Goal: Transaction & Acquisition: Purchase product/service

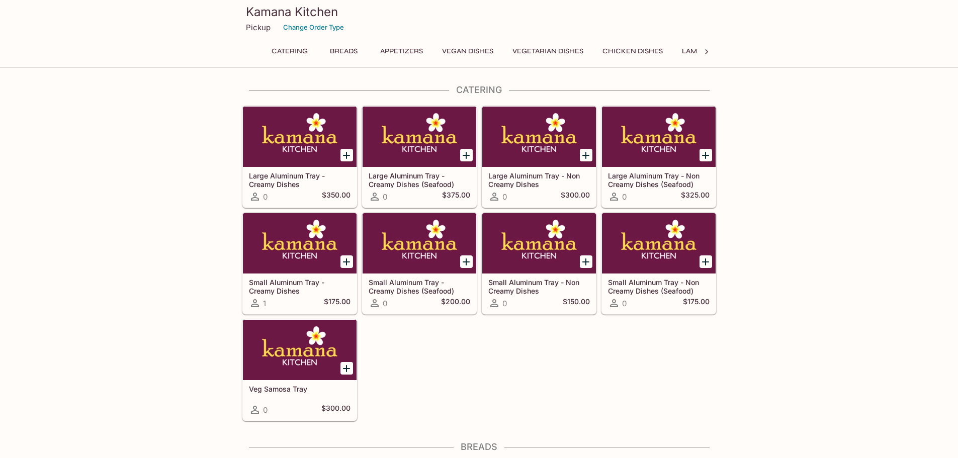
click at [705, 53] on icon at bounding box center [707, 52] width 10 height 10
click at [490, 49] on button "Rice Specialties" at bounding box center [496, 51] width 73 height 14
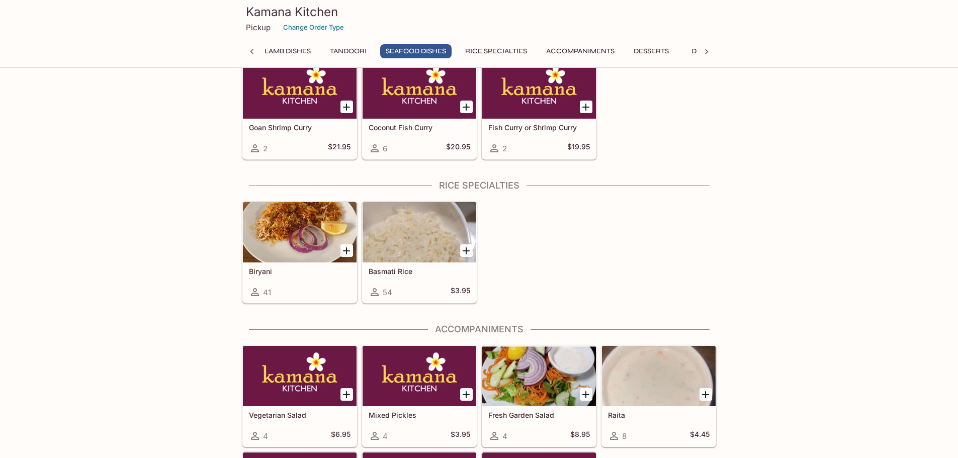
scroll to position [2686, 0]
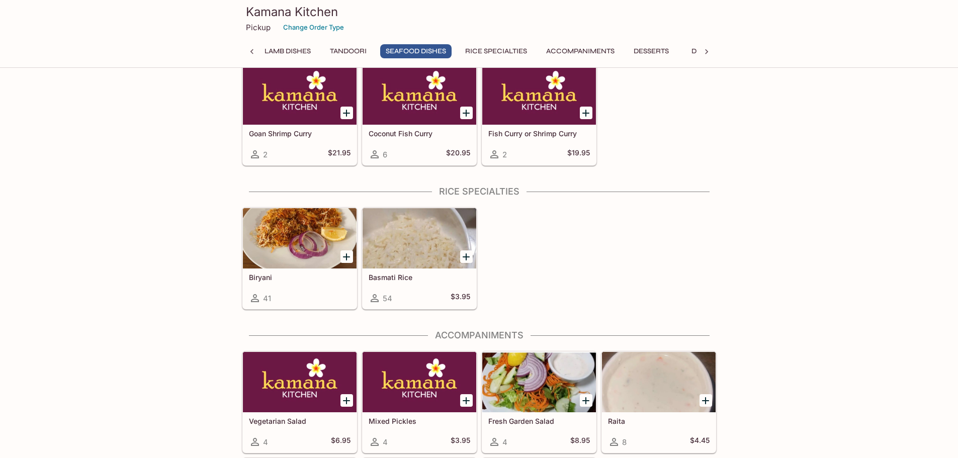
click at [275, 238] on div at bounding box center [300, 238] width 114 height 60
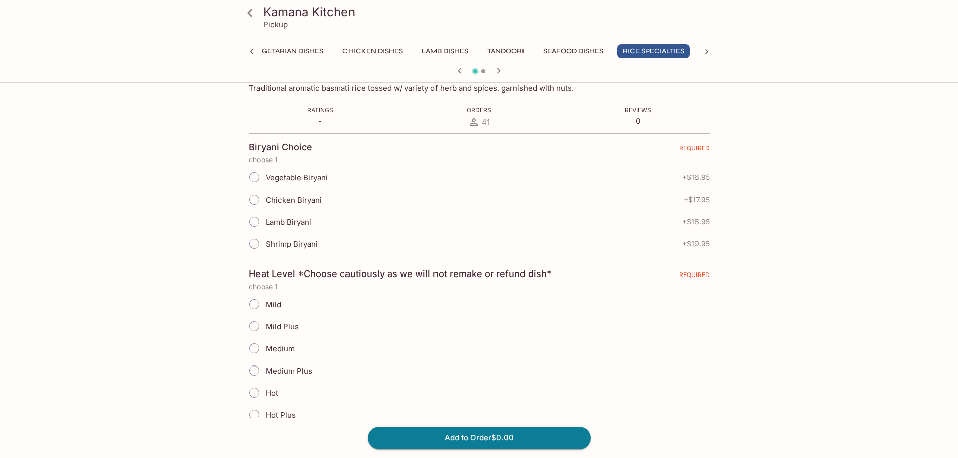
scroll to position [151, 0]
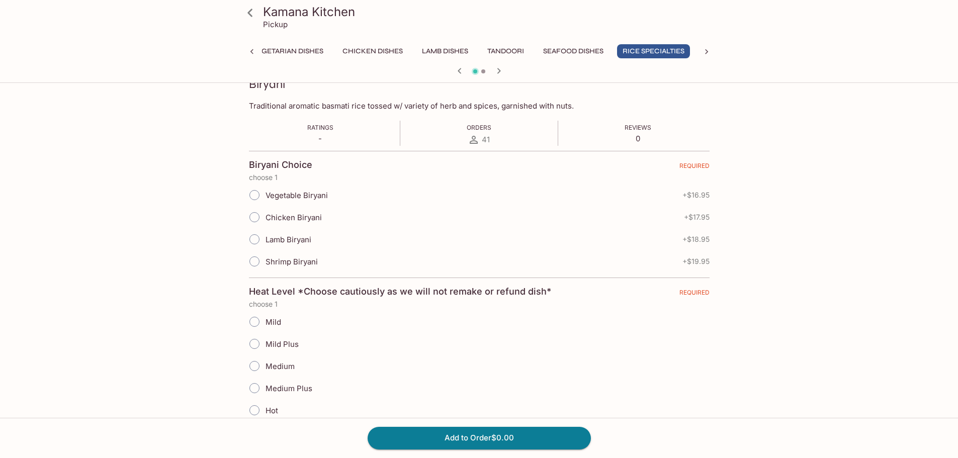
click at [289, 217] on span "Chicken Biryani" at bounding box center [294, 218] width 56 height 10
click at [265, 217] on input "Chicken Biryani" at bounding box center [254, 217] width 21 height 21
radio input "true"
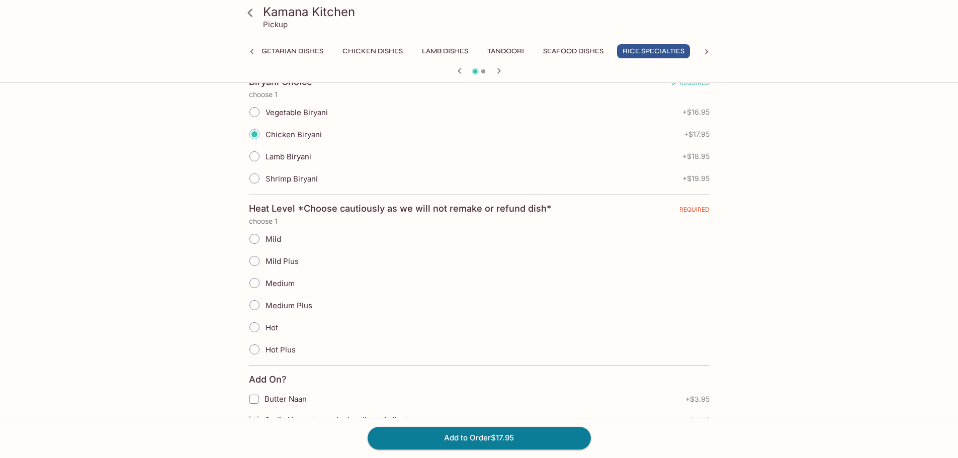
scroll to position [252, 0]
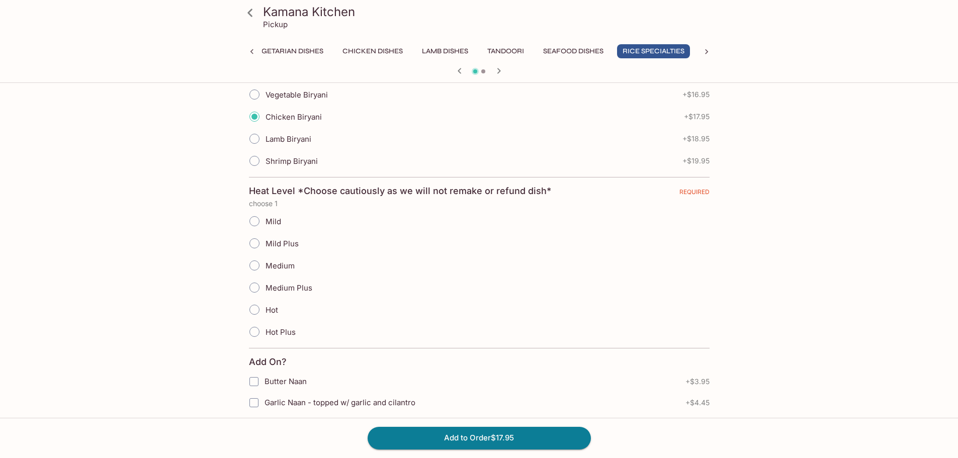
click at [275, 265] on span "Medium" at bounding box center [280, 266] width 29 height 10
click at [265, 265] on input "Medium" at bounding box center [254, 265] width 21 height 21
radio input "true"
click at [282, 240] on span "Mild Plus" at bounding box center [282, 244] width 33 height 10
click at [265, 240] on input "Mild Plus" at bounding box center [254, 243] width 21 height 21
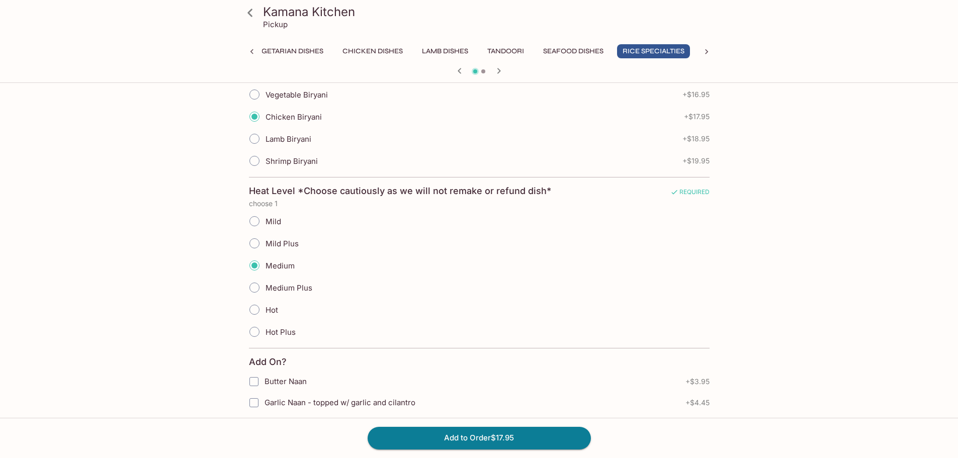
radio input "true"
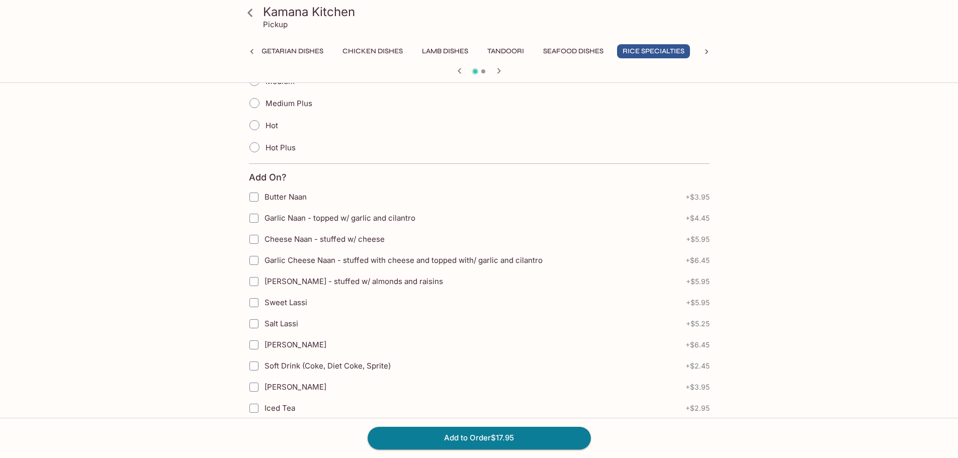
scroll to position [453, 0]
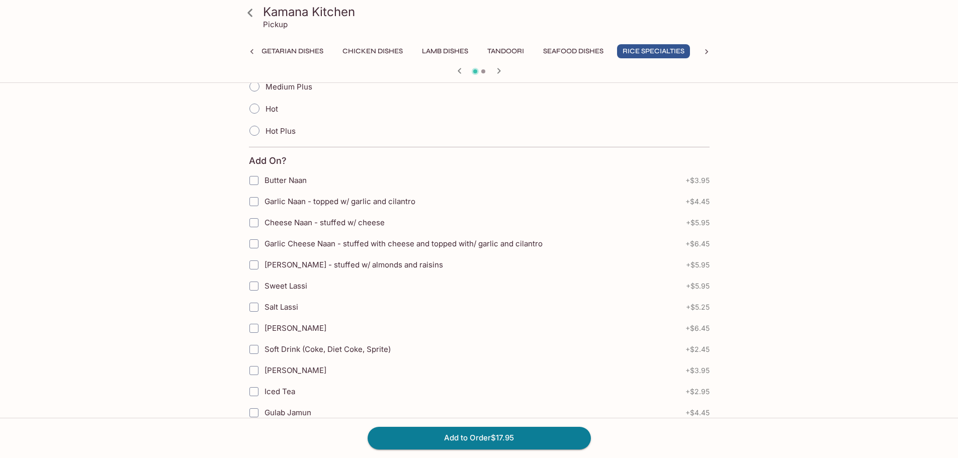
click at [256, 224] on input "Cheese Naan - stuffed w/ cheese" at bounding box center [254, 223] width 20 height 20
checkbox input "false"
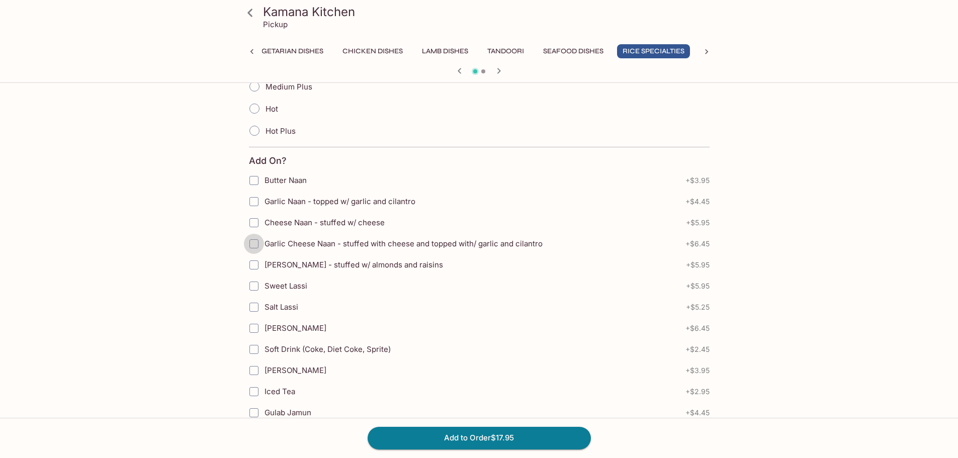
click at [258, 241] on input "Garlic Cheese Naan - stuffed with cheese and topped with/ garlic and cilantro" at bounding box center [254, 244] width 20 height 20
checkbox input "true"
click at [443, 444] on button "Add to Order $24.40" at bounding box center [479, 438] width 223 height 22
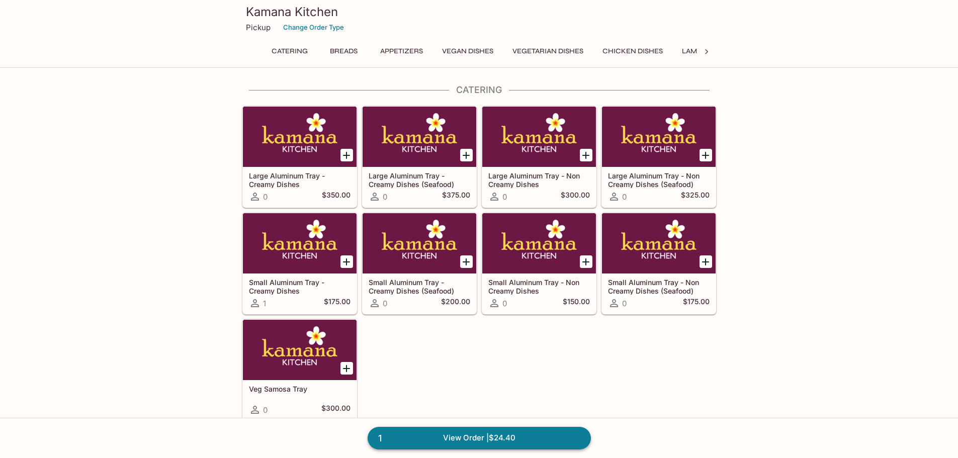
click at [443, 444] on link "1 View Order | $24.40" at bounding box center [479, 438] width 223 height 22
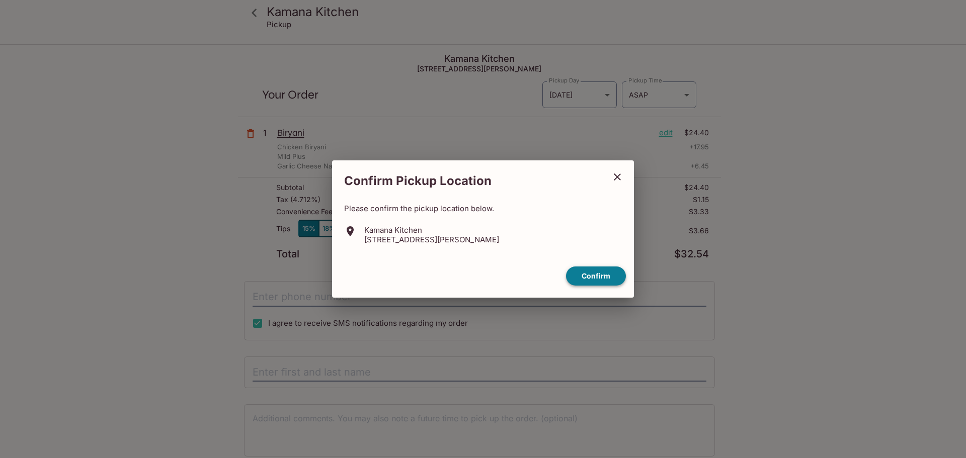
click at [588, 277] on button "Confirm" at bounding box center [596, 277] width 60 height 20
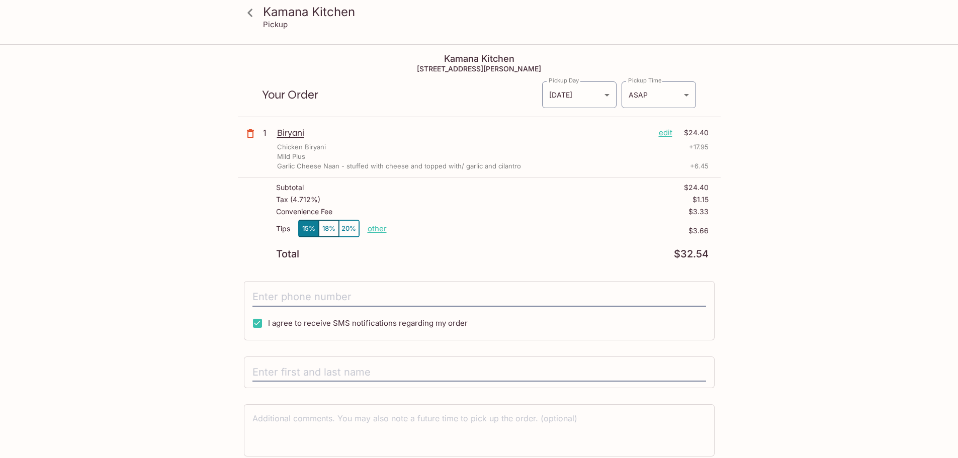
click at [660, 132] on p "edit" at bounding box center [666, 132] width 14 height 11
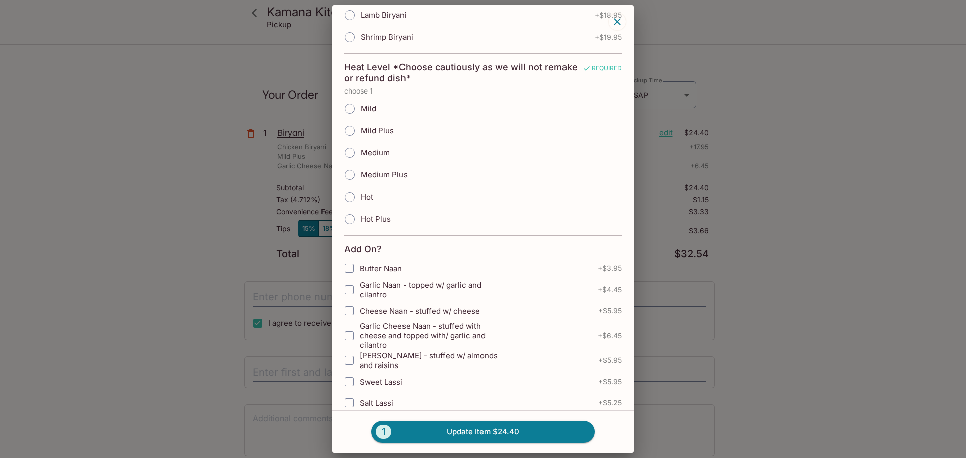
scroll to position [127, 0]
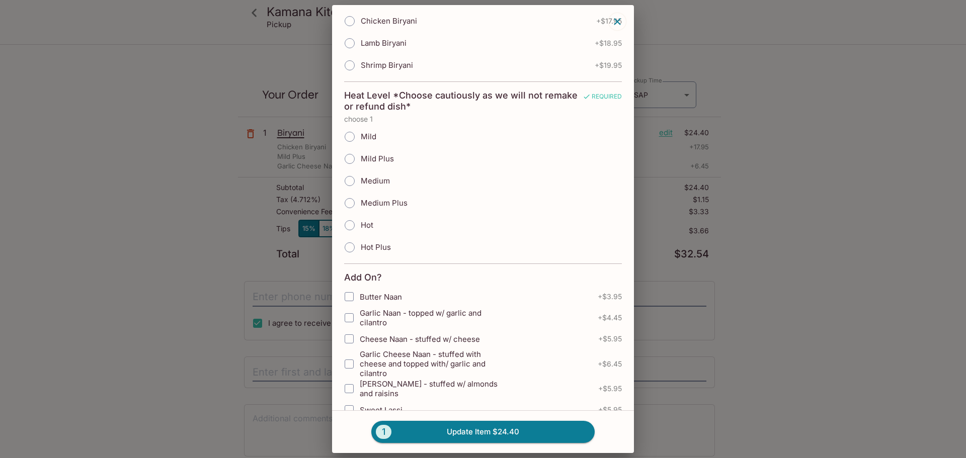
click at [352, 312] on input "Garlic Naan - topped w/ garlic and cilantro" at bounding box center [349, 318] width 20 height 20
checkbox input "false"
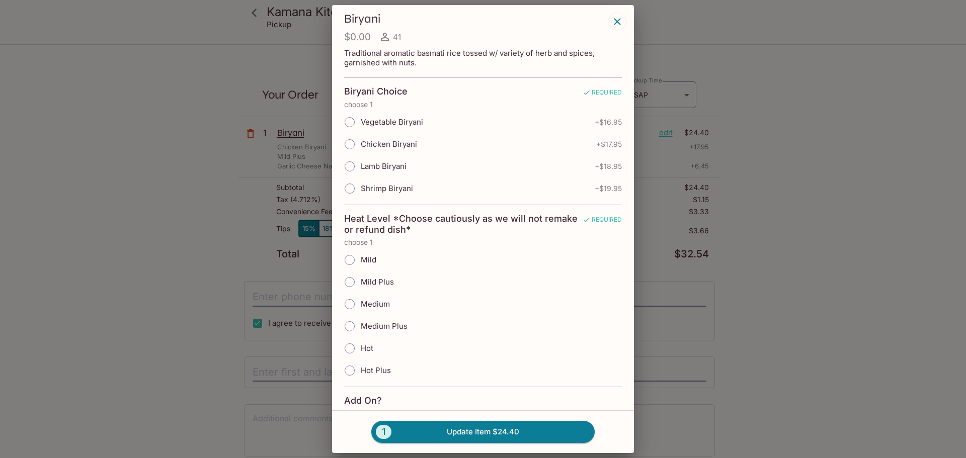
scroll to position [0, 0]
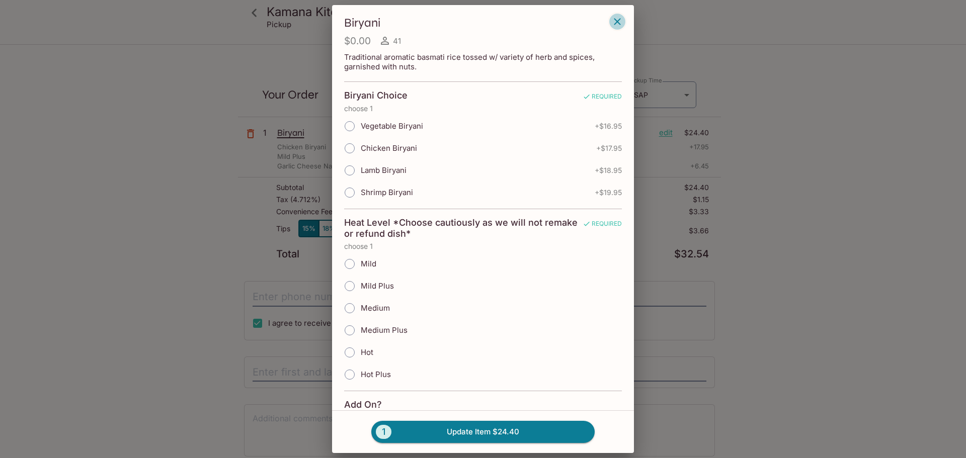
click at [611, 27] on button "button" at bounding box center [617, 21] width 17 height 17
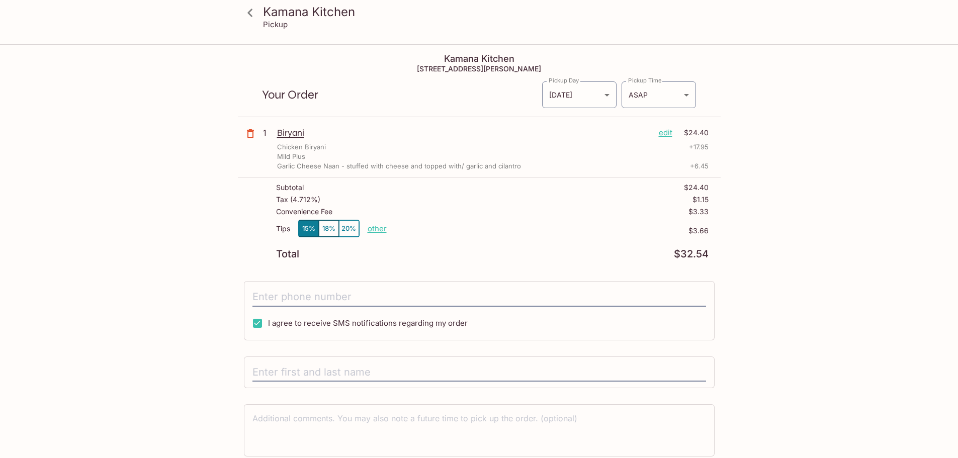
click at [671, 133] on p "edit" at bounding box center [666, 132] width 14 height 11
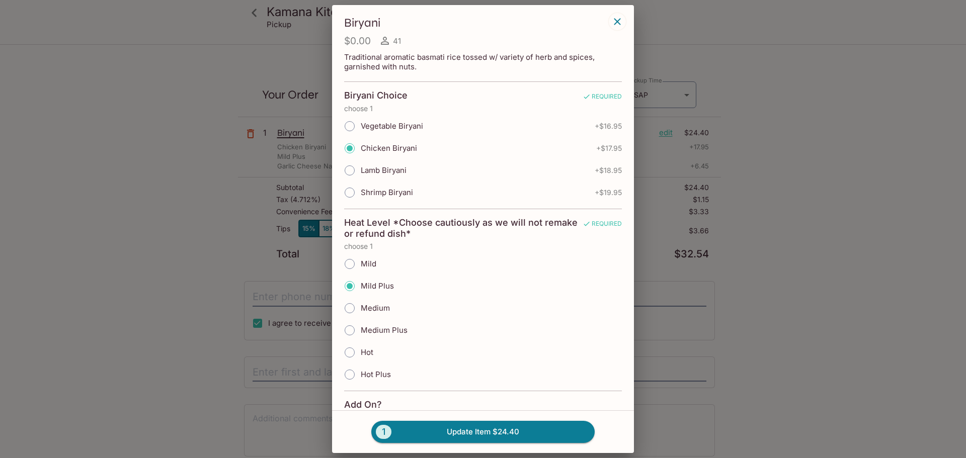
click at [618, 21] on icon "button" at bounding box center [617, 21] width 7 height 7
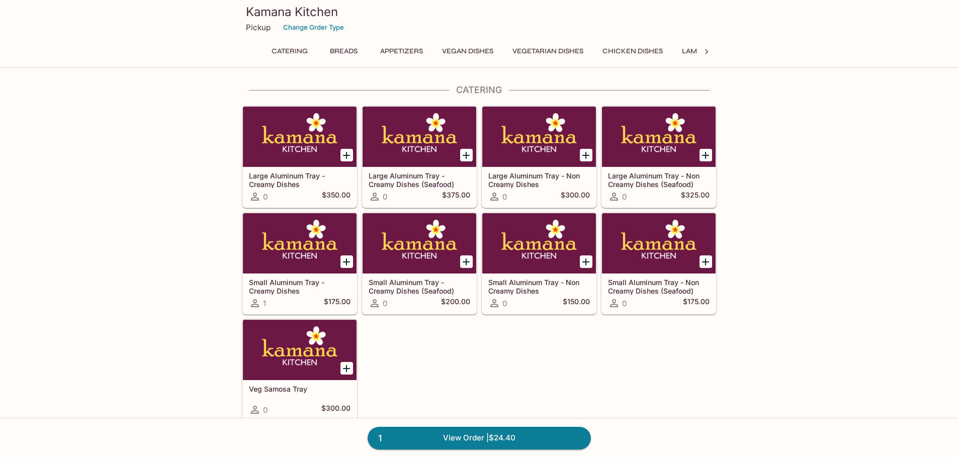
click at [286, 51] on button "Catering" at bounding box center [289, 51] width 47 height 14
click at [482, 446] on link "1 View Order | $24.40" at bounding box center [479, 438] width 223 height 22
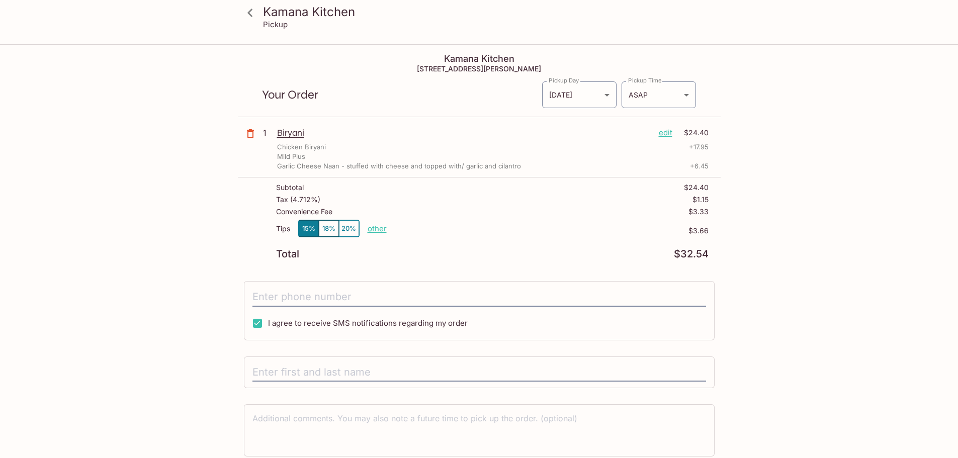
click at [664, 134] on p "edit" at bounding box center [666, 132] width 14 height 11
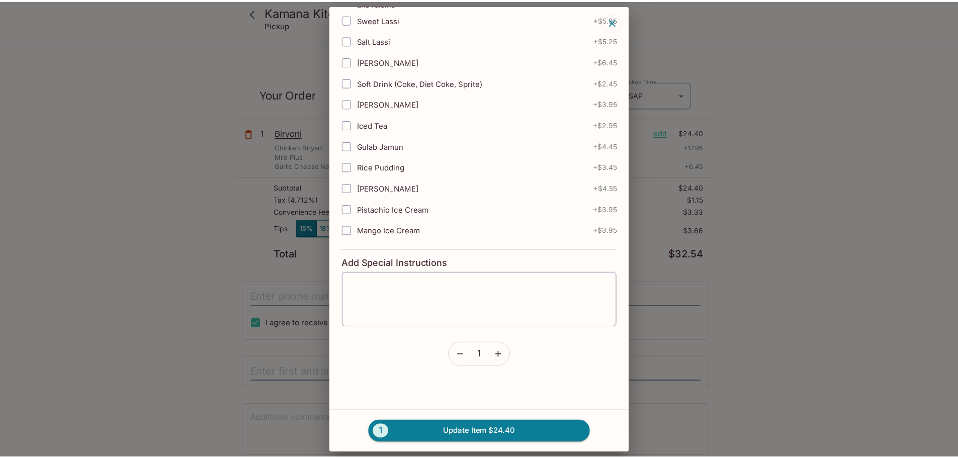
scroll to position [530, 0]
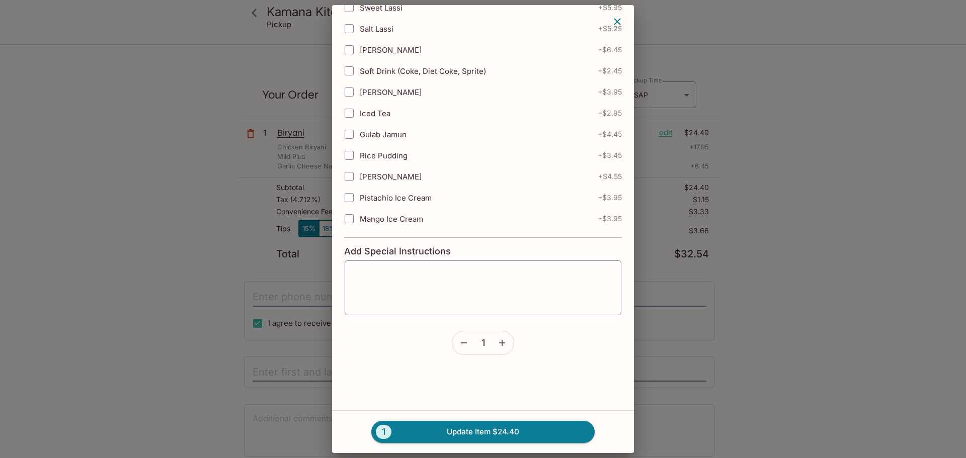
click at [463, 337] on button "button" at bounding box center [463, 342] width 23 height 23
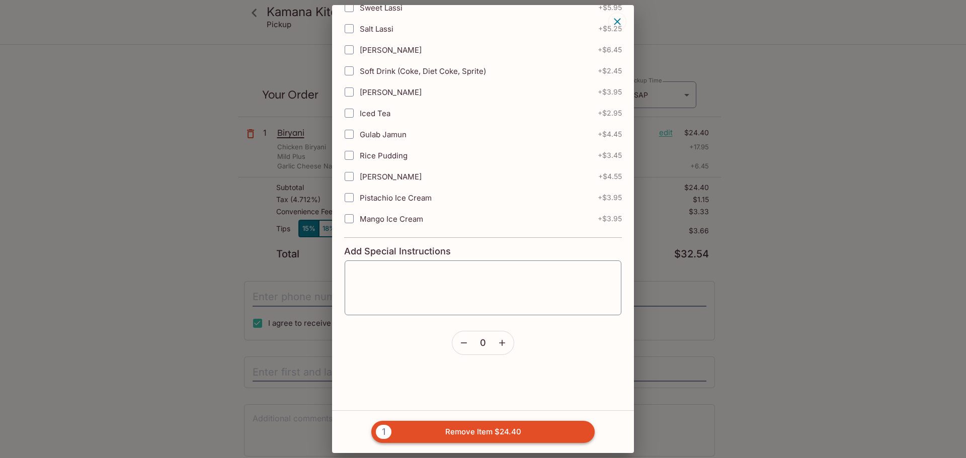
click at [440, 427] on button "1 Remove Item $24.40" at bounding box center [482, 432] width 223 height 22
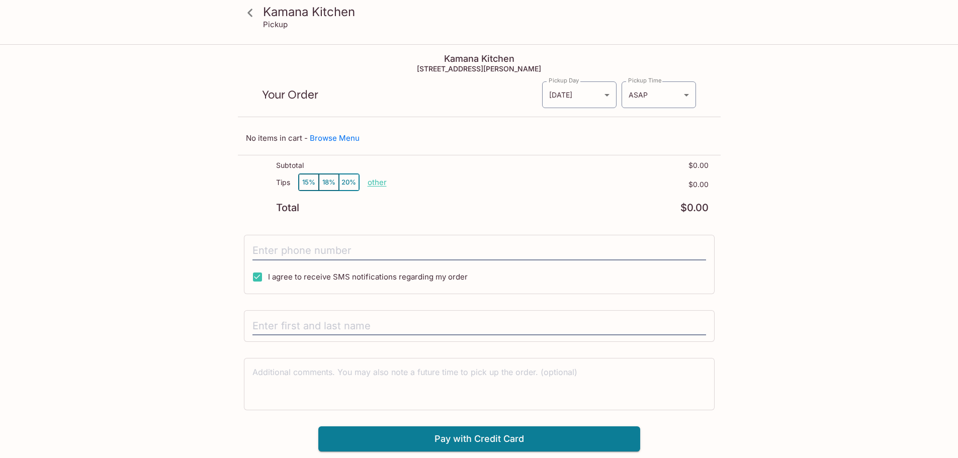
click at [252, 17] on icon at bounding box center [249, 13] width 5 height 8
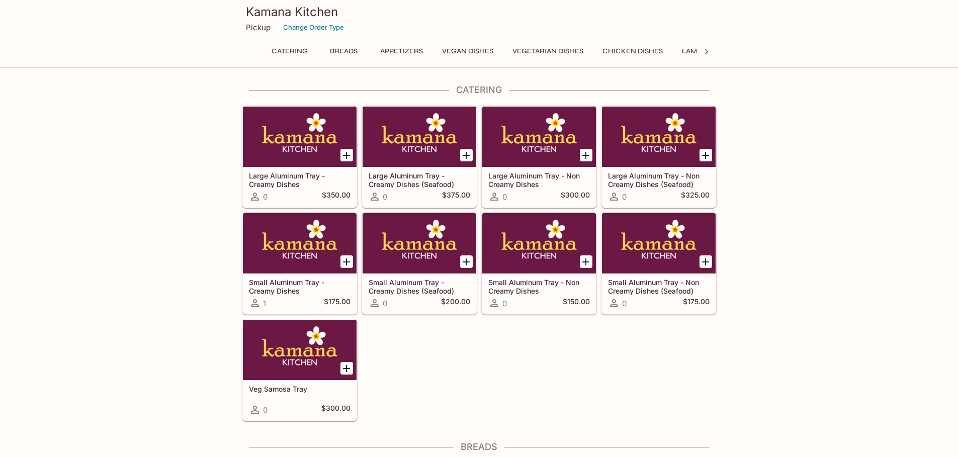
click at [655, 45] on button "Chicken Dishes" at bounding box center [632, 51] width 71 height 14
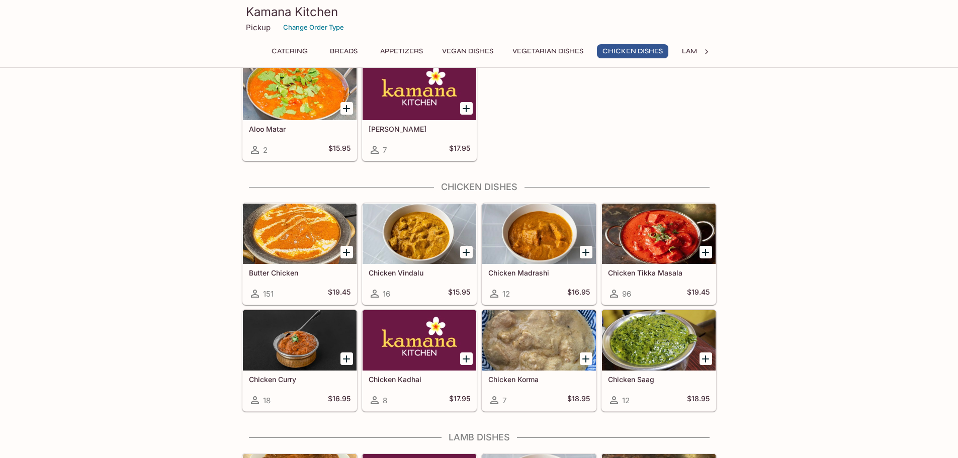
click at [679, 53] on div "Catering Breads Appetizers Vegan Dishes Vegetarian Dishes Chicken Dishes Lamb D…" at bounding box center [479, 51] width 435 height 14
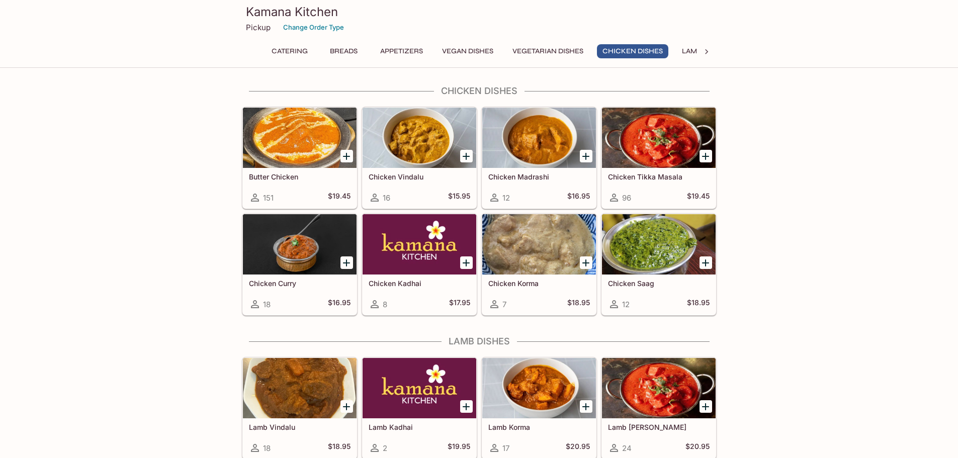
click at [690, 54] on button "Lamb Dishes" at bounding box center [705, 51] width 57 height 14
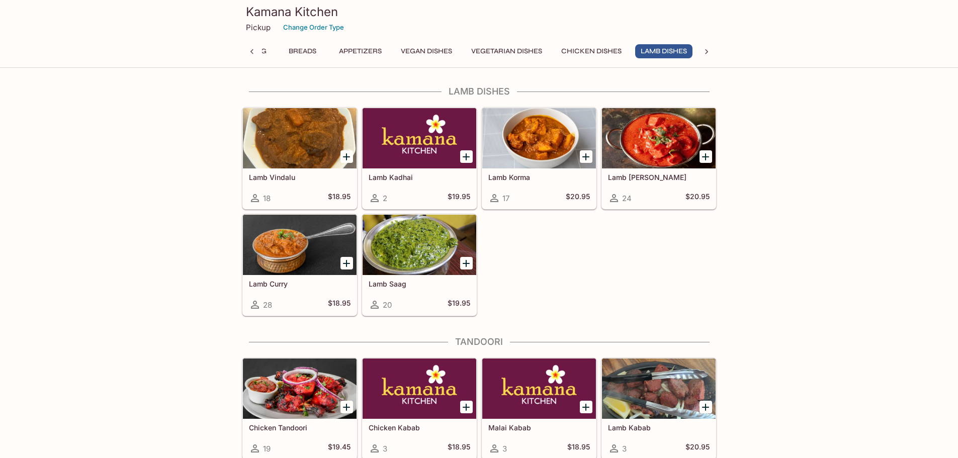
scroll to position [2035, 0]
click at [690, 54] on button "Lamb Dishes" at bounding box center [663, 51] width 57 height 14
click at [707, 53] on icon at bounding box center [707, 52] width 10 height 10
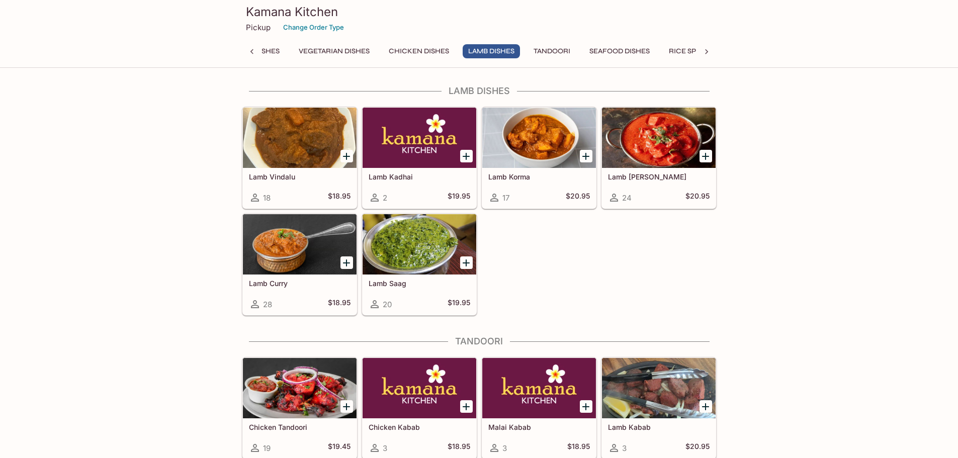
scroll to position [0, 457]
click at [556, 48] on button "Accompaniments" at bounding box center [549, 51] width 79 height 14
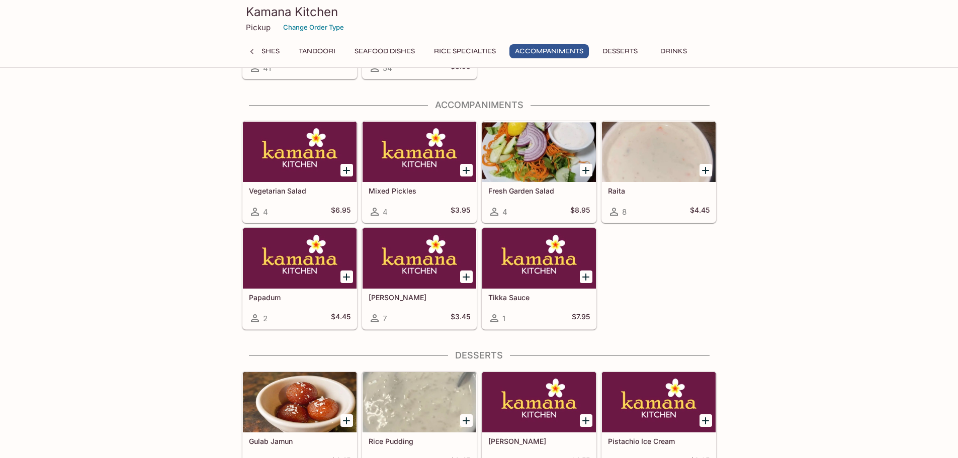
click at [468, 51] on button "Rice Specialties" at bounding box center [465, 51] width 73 height 14
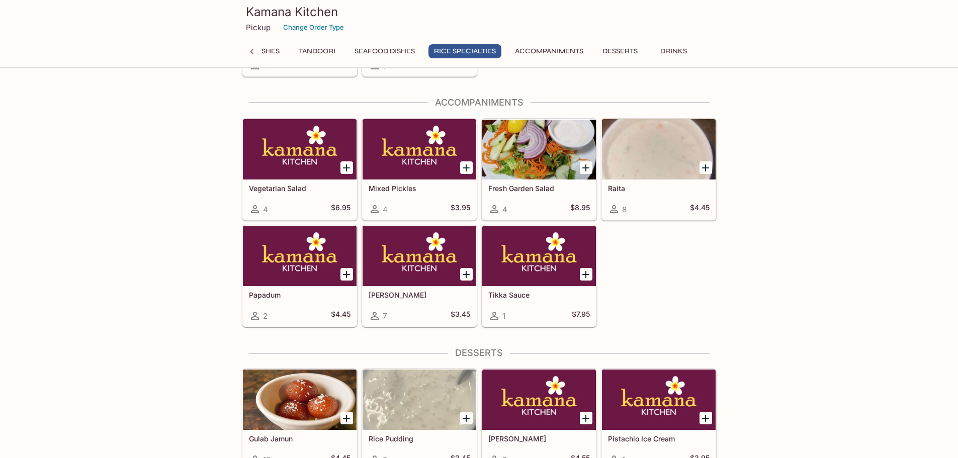
scroll to position [2787, 0]
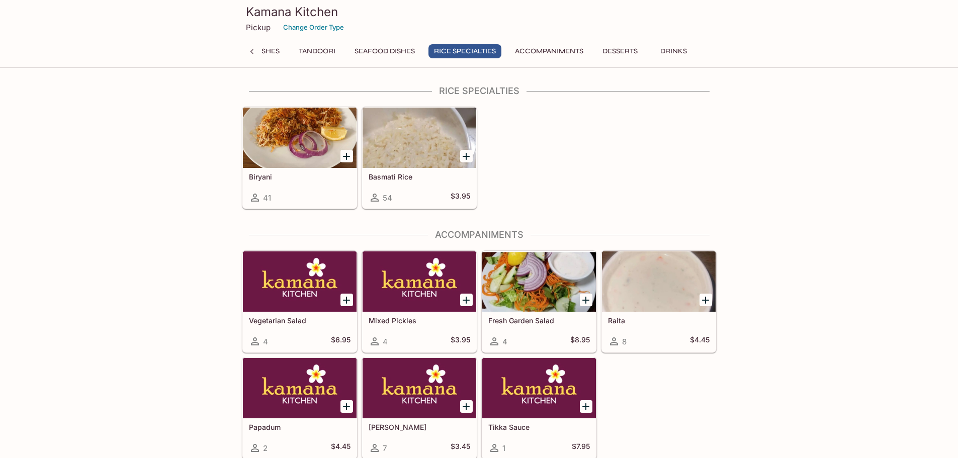
click at [272, 144] on div at bounding box center [300, 138] width 114 height 60
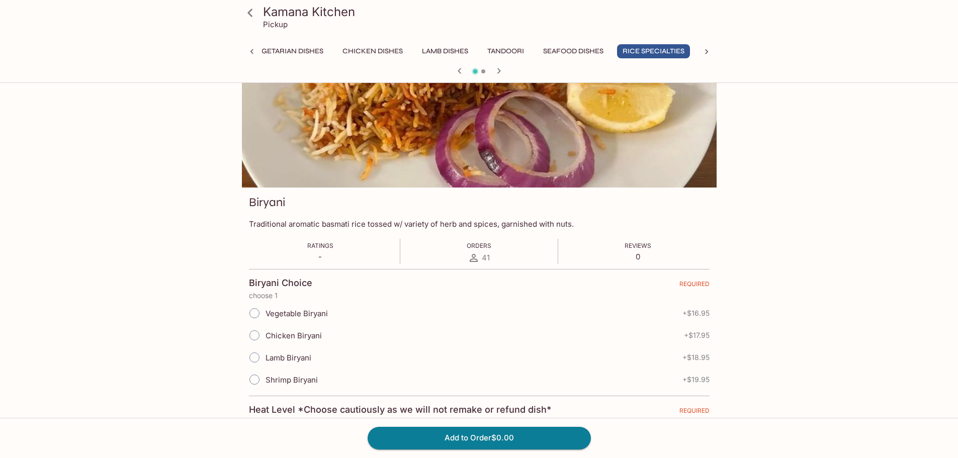
scroll to position [50, 0]
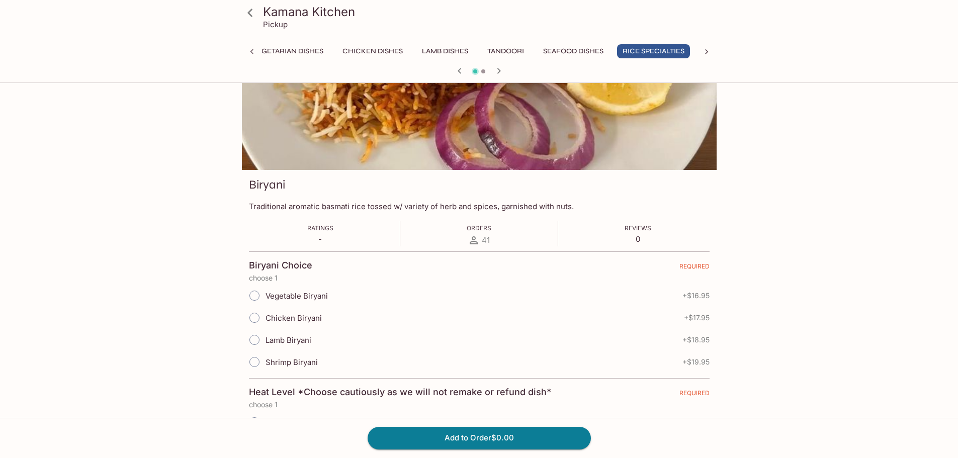
click at [266, 323] on label "Chicken Biryani" at bounding box center [282, 318] width 78 height 22
click at [265, 323] on input "Chicken Biryani" at bounding box center [254, 317] width 21 height 21
radio input "true"
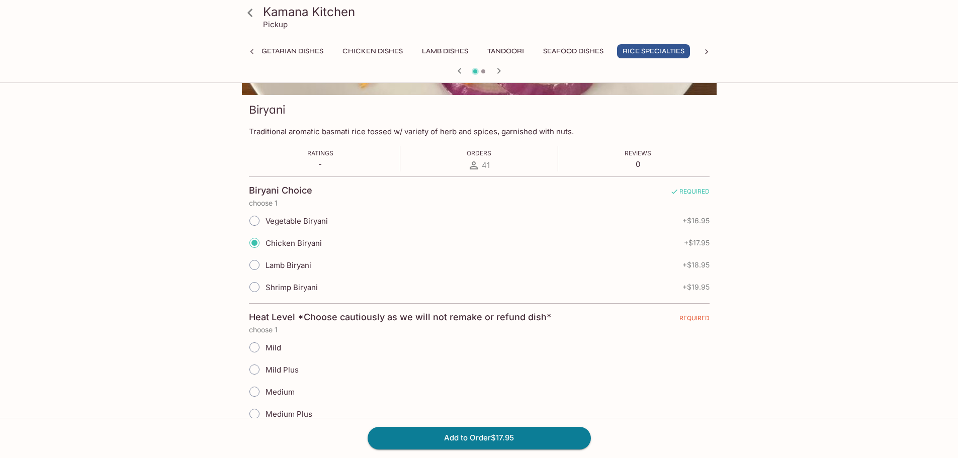
scroll to position [201, 0]
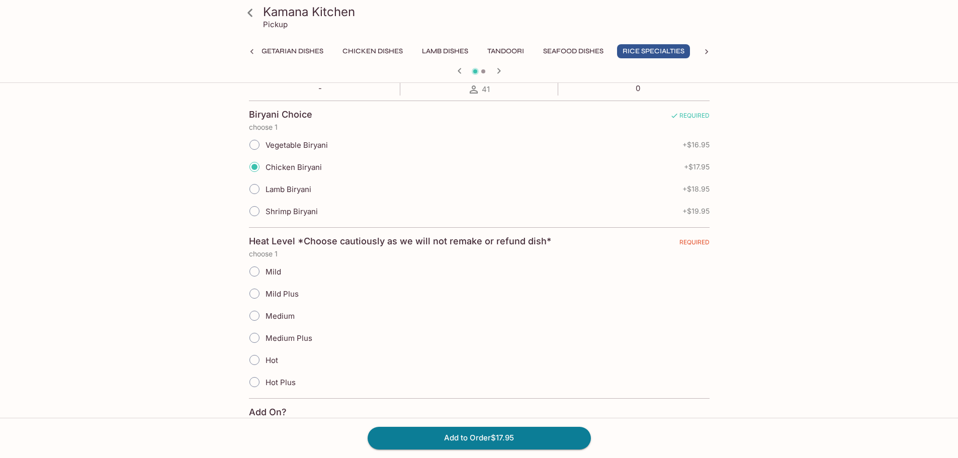
click at [283, 294] on span "Mild Plus" at bounding box center [282, 294] width 33 height 10
click at [265, 294] on input "Mild Plus" at bounding box center [254, 293] width 21 height 21
radio input "true"
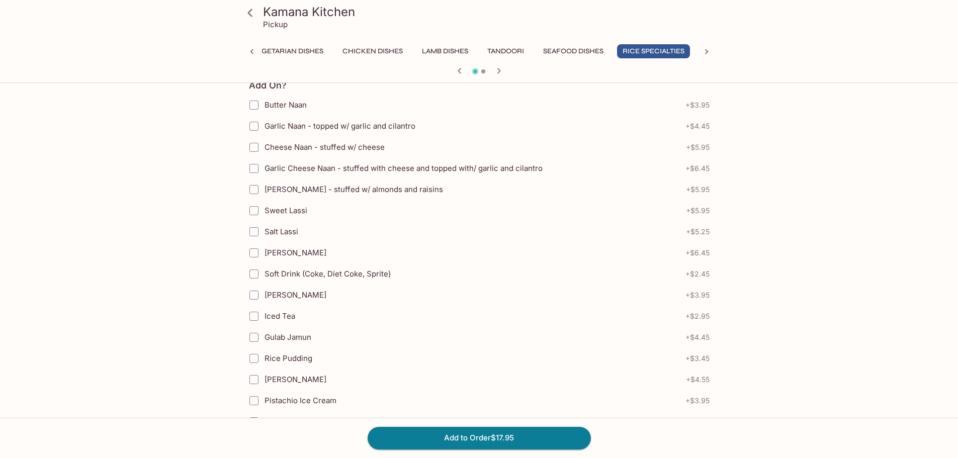
scroll to position [503, 0]
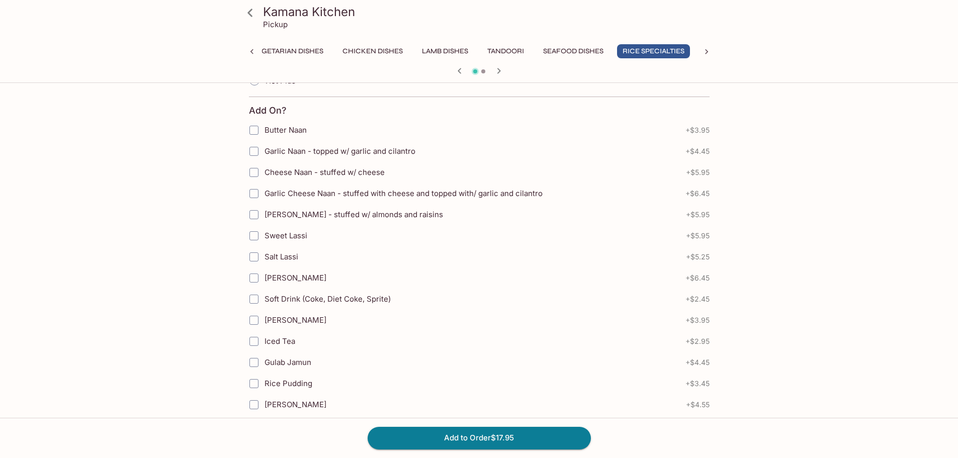
click at [334, 132] on label "Butter Naan" at bounding box center [416, 130] width 346 height 21
click at [264, 132] on input "Butter Naan" at bounding box center [254, 130] width 20 height 20
click at [334, 132] on label "Butter Naan" at bounding box center [416, 130] width 346 height 21
click at [264, 132] on input "Butter Naan" at bounding box center [254, 130] width 20 height 20
checkbox input "false"
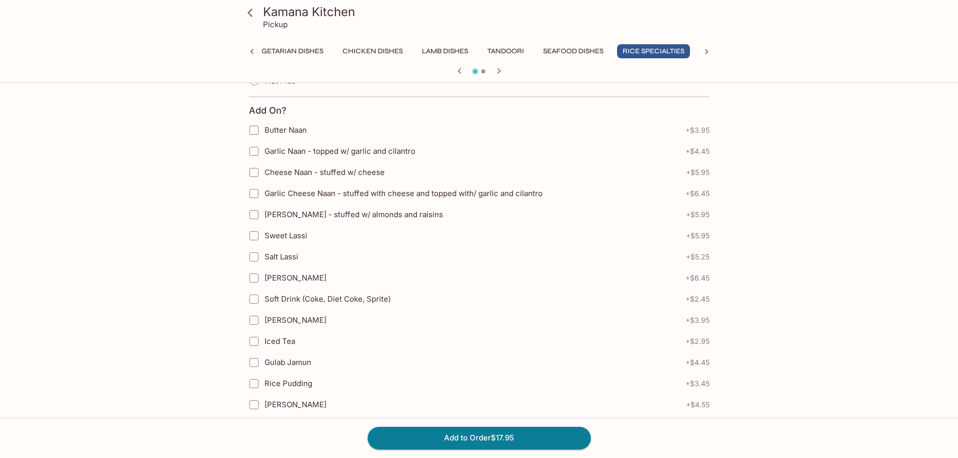
click at [337, 149] on span "Garlic Naan - topped w/ garlic and cilantro" at bounding box center [340, 151] width 151 height 10
click at [264, 149] on input "Garlic Naan - topped w/ garlic and cilantro" at bounding box center [254, 151] width 20 height 20
checkbox input "true"
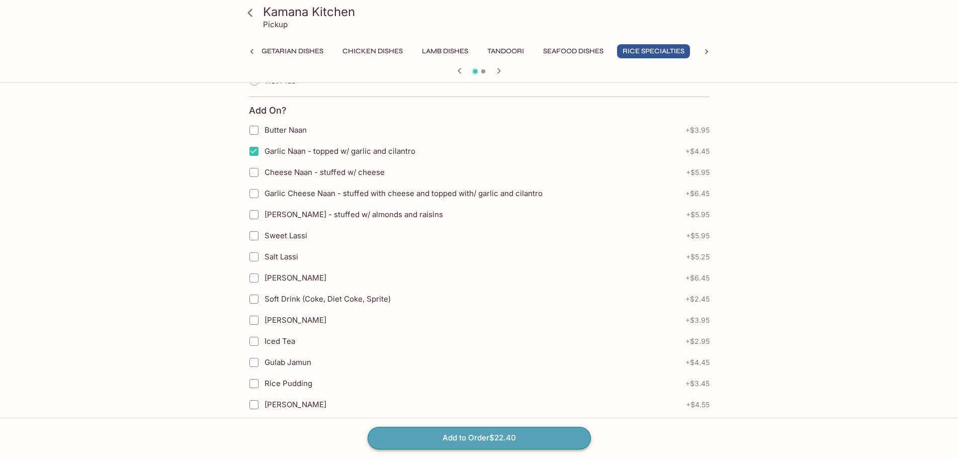
click at [478, 444] on button "Add to Order $22.40" at bounding box center [479, 438] width 223 height 22
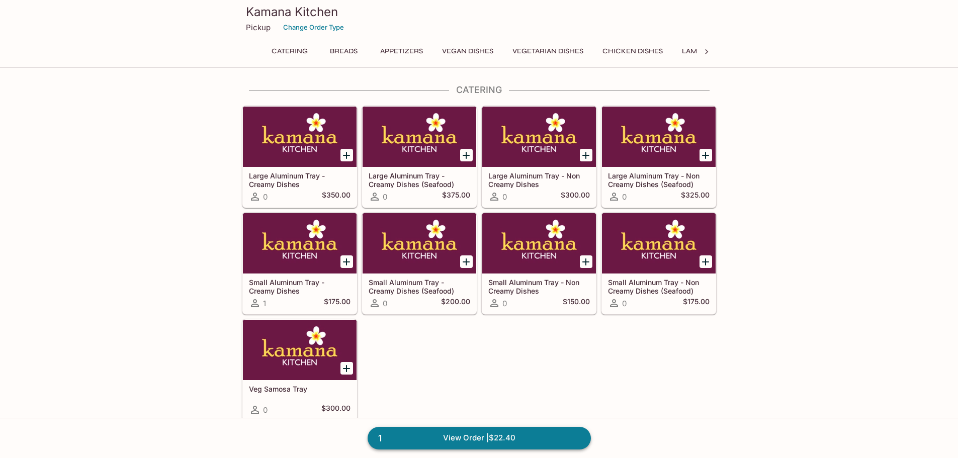
click at [465, 436] on link "1 View Order | $22.40" at bounding box center [479, 438] width 223 height 22
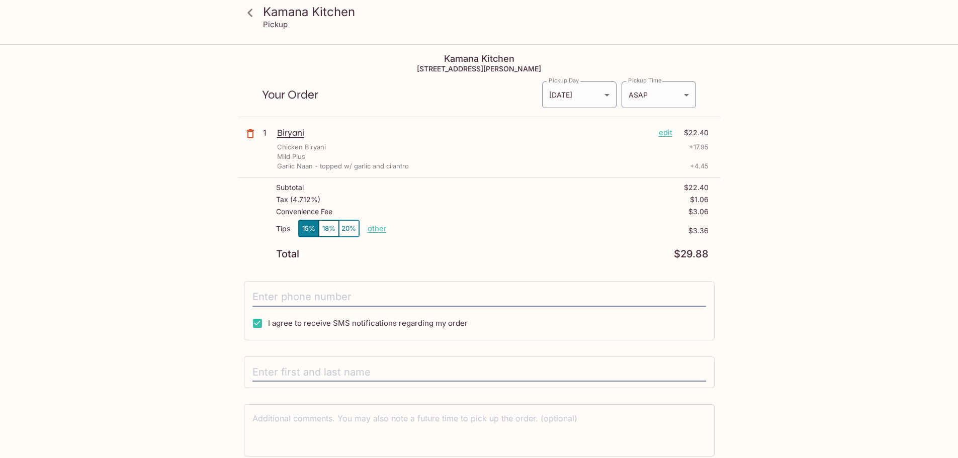
click at [328, 224] on button "18%" at bounding box center [329, 228] width 20 height 17
click at [340, 228] on button "20%" at bounding box center [349, 228] width 20 height 17
click at [291, 226] on div "Tips 15% 18% 20% other" at bounding box center [331, 231] width 111 height 22
click at [303, 228] on button "15%" at bounding box center [309, 228] width 20 height 17
click at [252, 12] on icon at bounding box center [250, 13] width 18 height 18
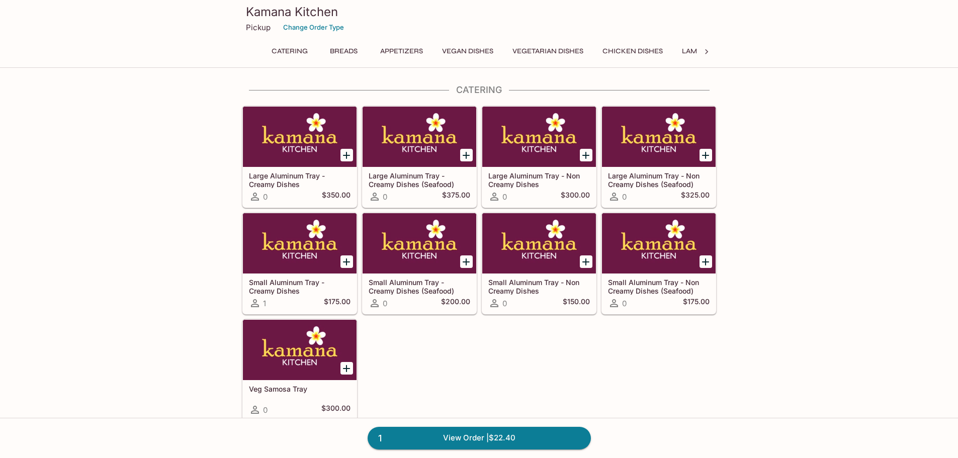
click at [252, 12] on h3 "Kamana Kitchen" at bounding box center [479, 12] width 467 height 16
